Goal: Find specific page/section: Find specific page/section

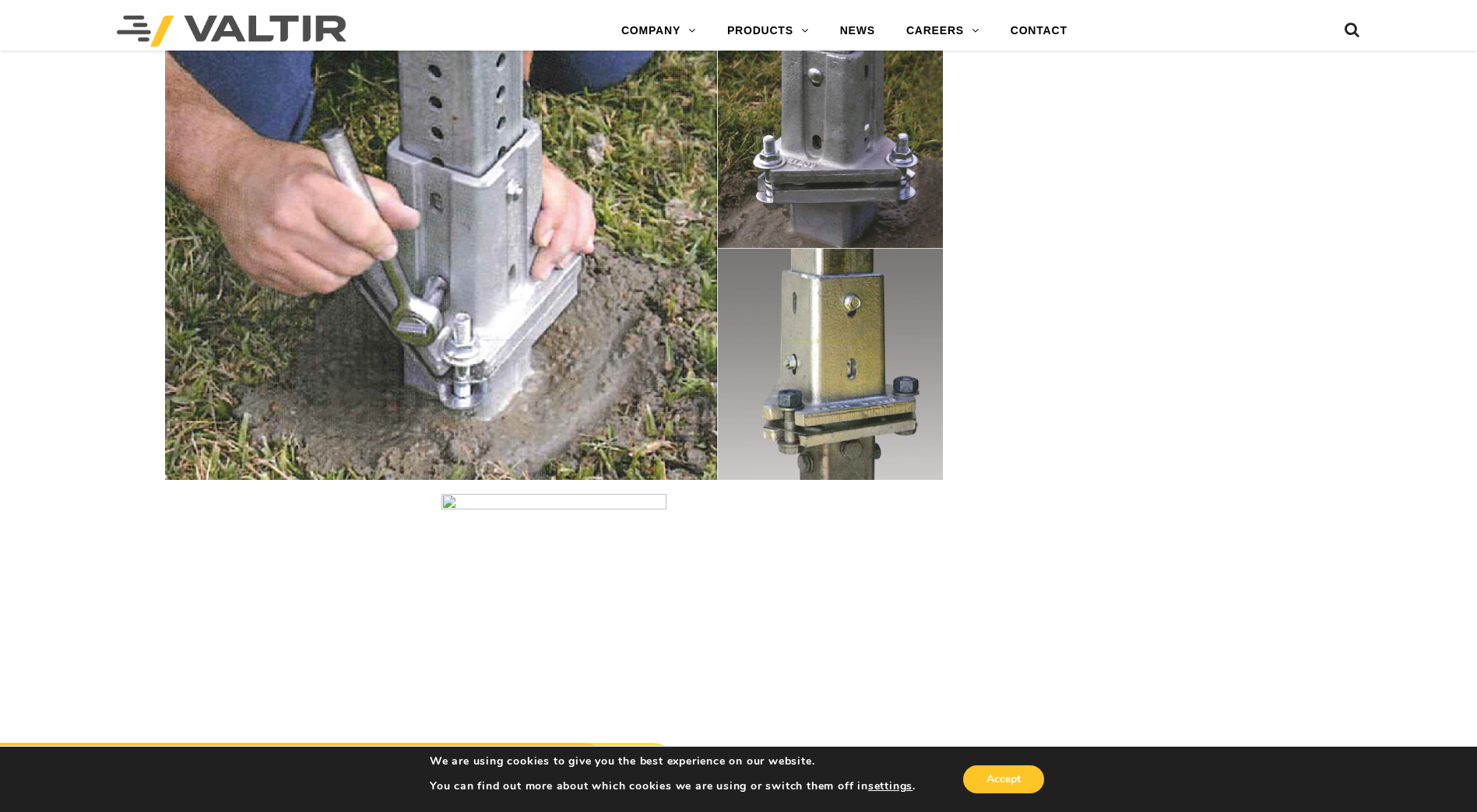
scroll to position [2568, 0]
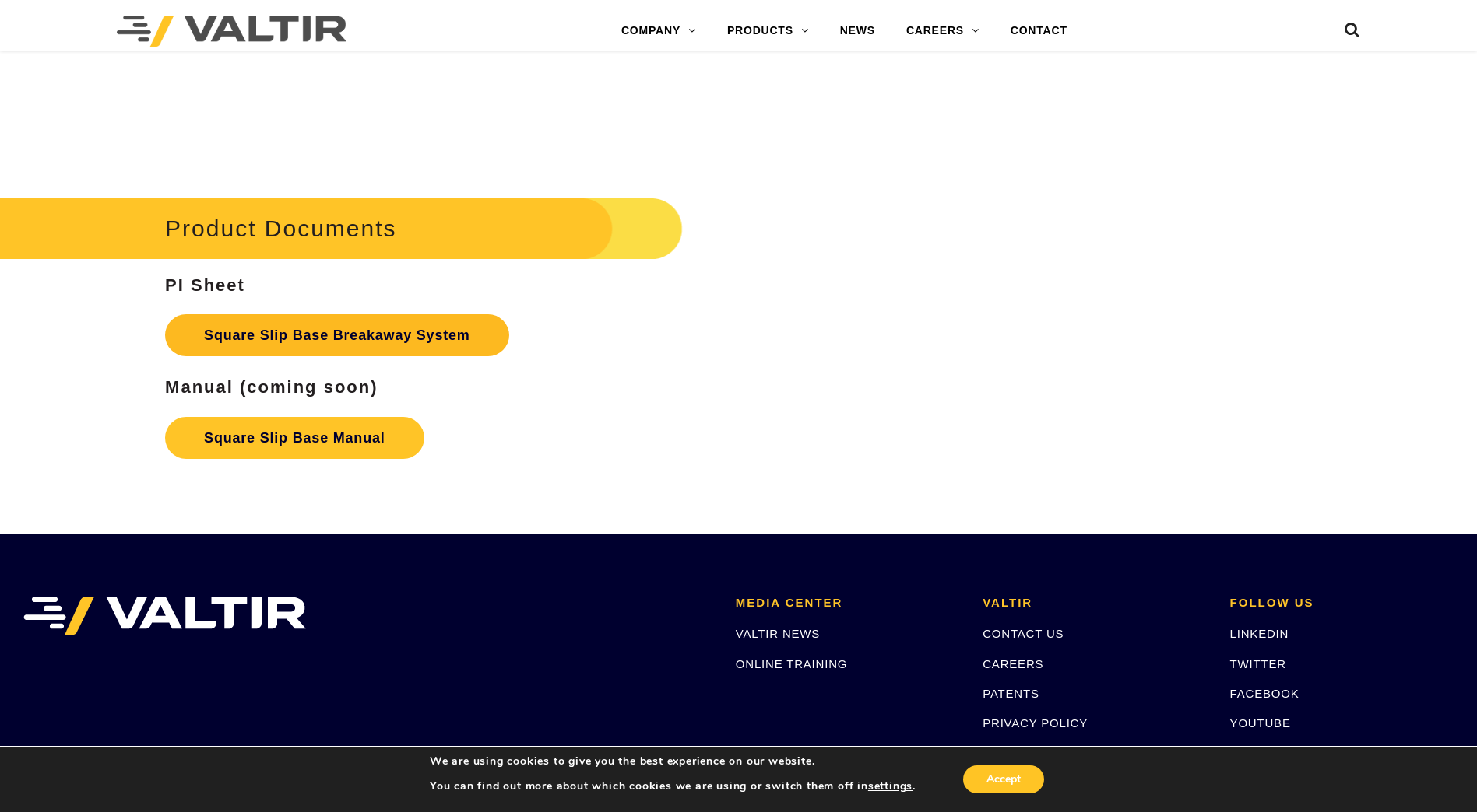
click at [256, 348] on link "Square Slip Base Breakaway System" at bounding box center [338, 336] width 344 height 42
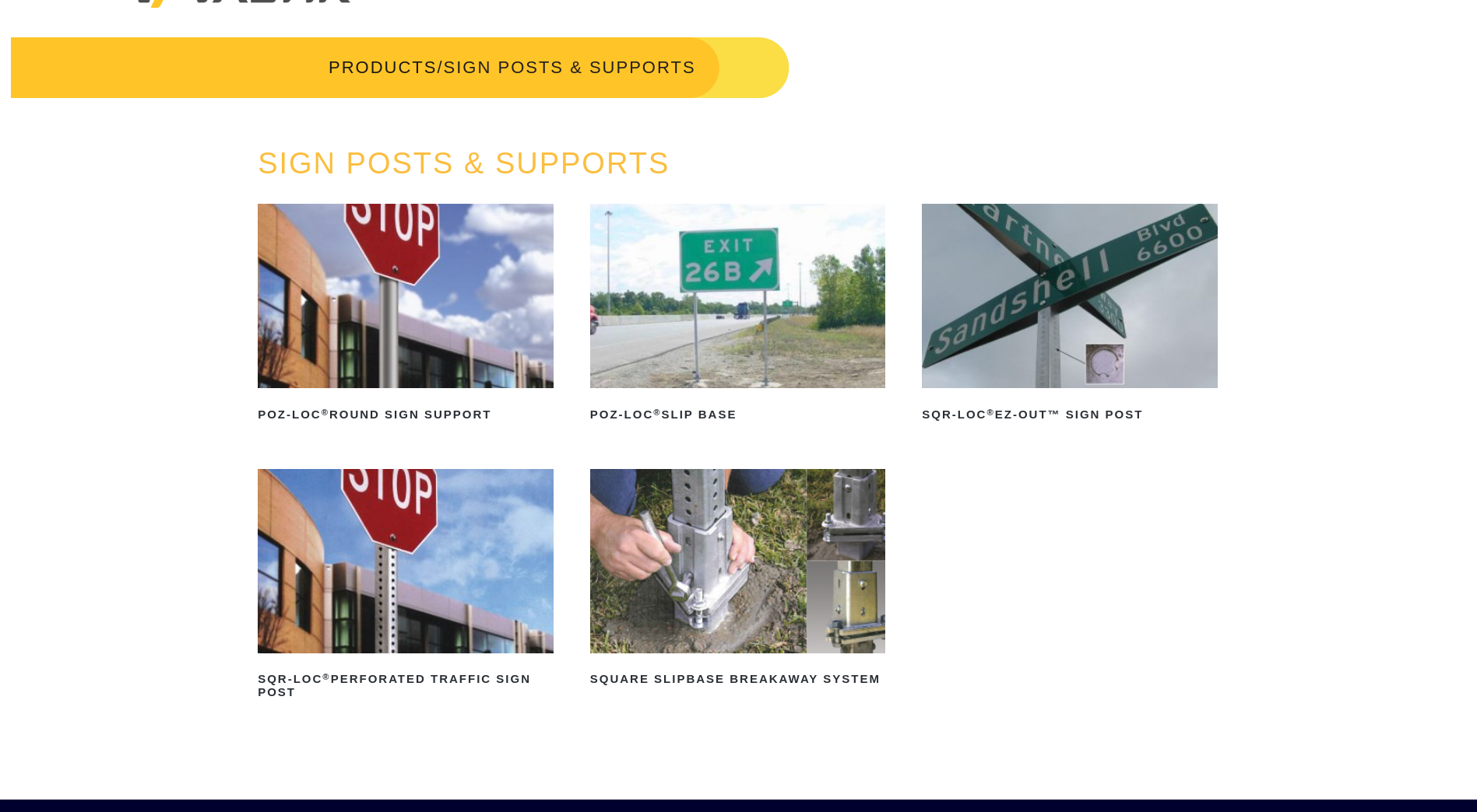
scroll to position [78, 0]
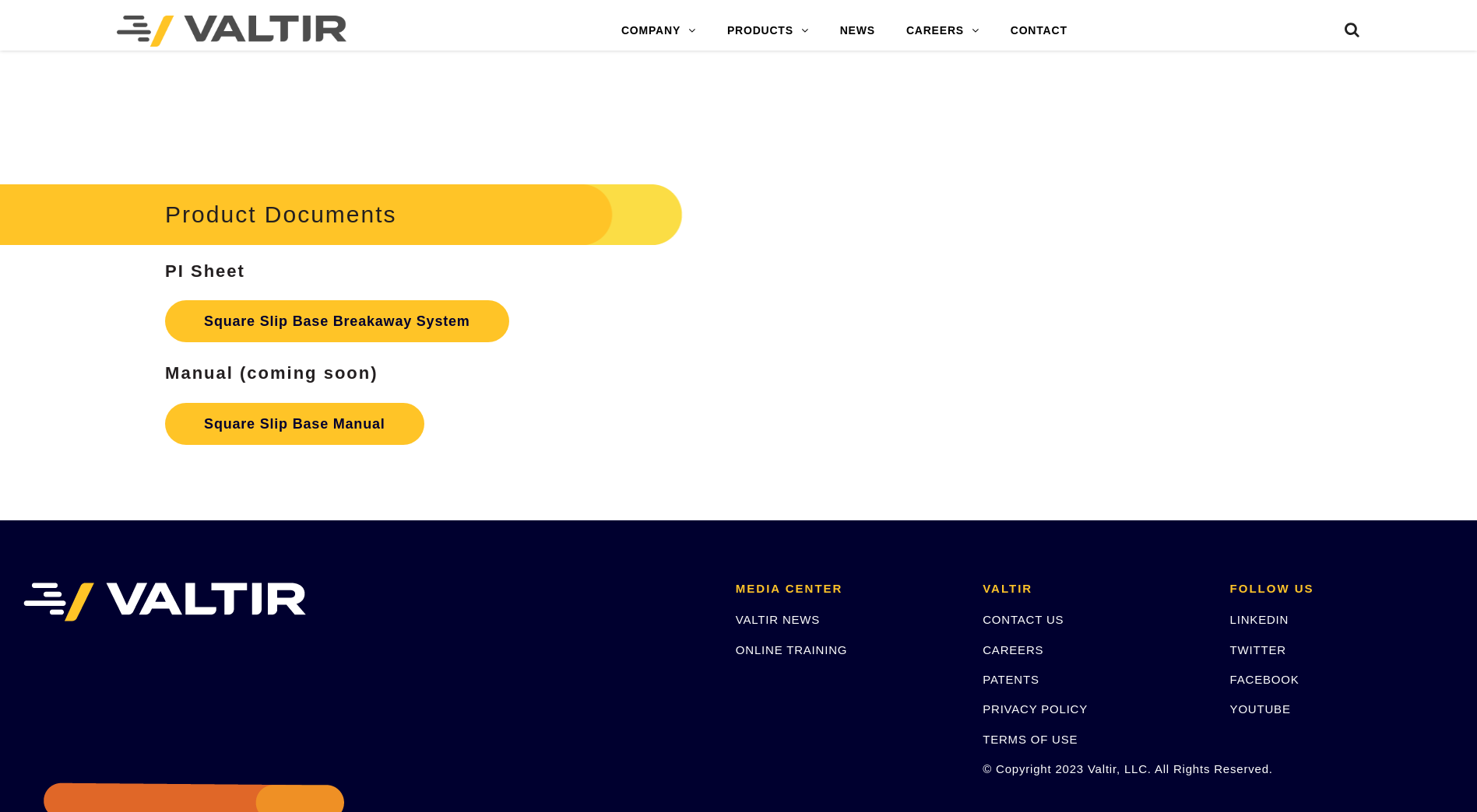
scroll to position [2568, 0]
